Goal: Task Accomplishment & Management: Use online tool/utility

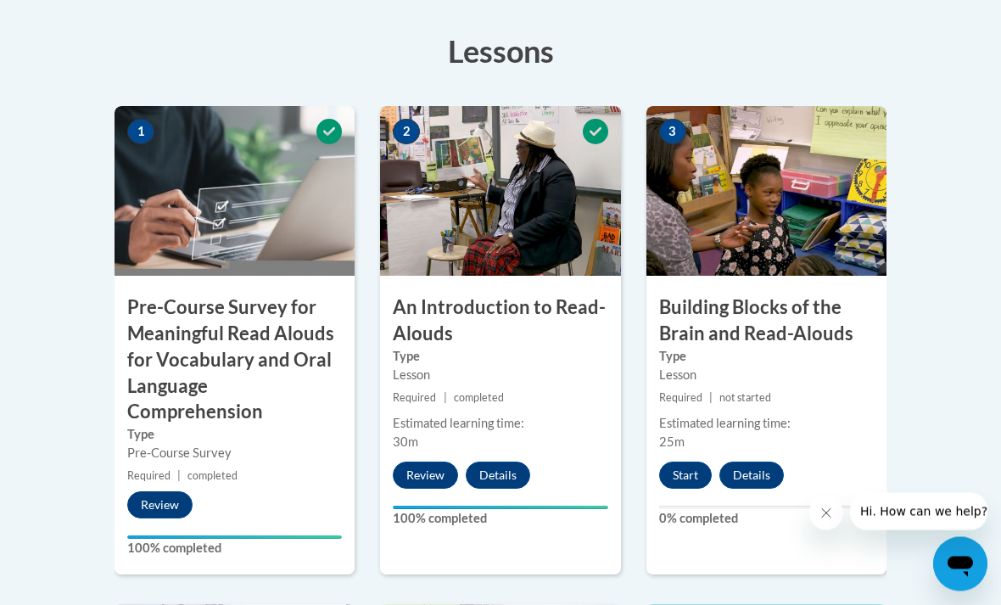
scroll to position [549, 0]
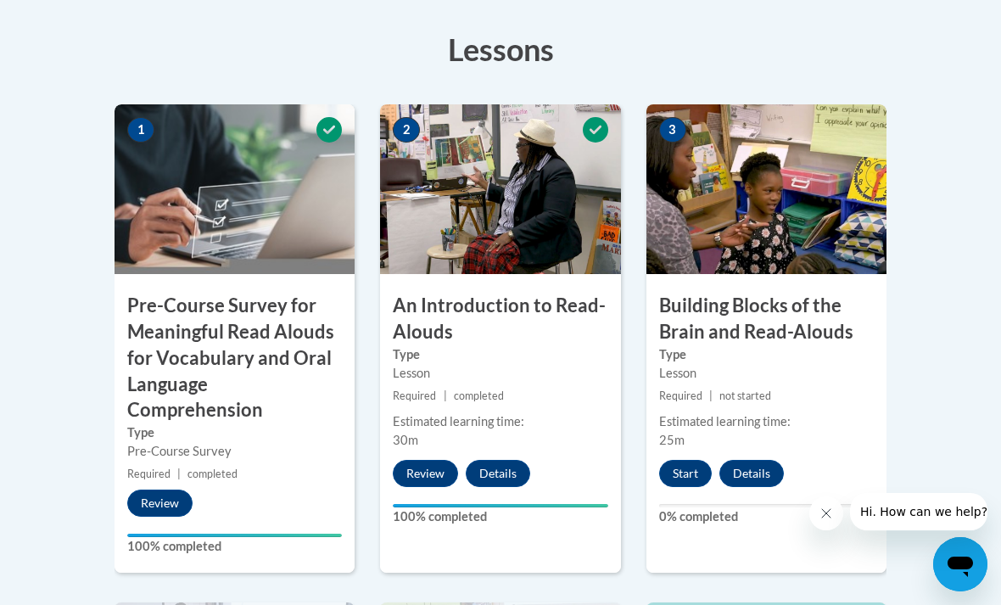
click at [687, 477] on button "Start" at bounding box center [685, 473] width 53 height 27
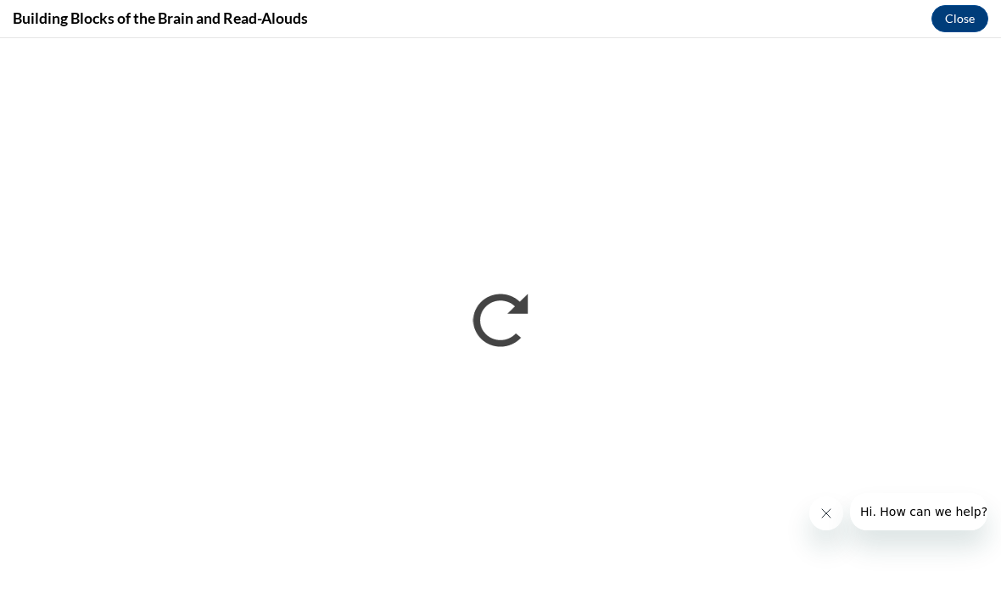
scroll to position [0, 0]
